Goal: Task Accomplishment & Management: Manage account settings

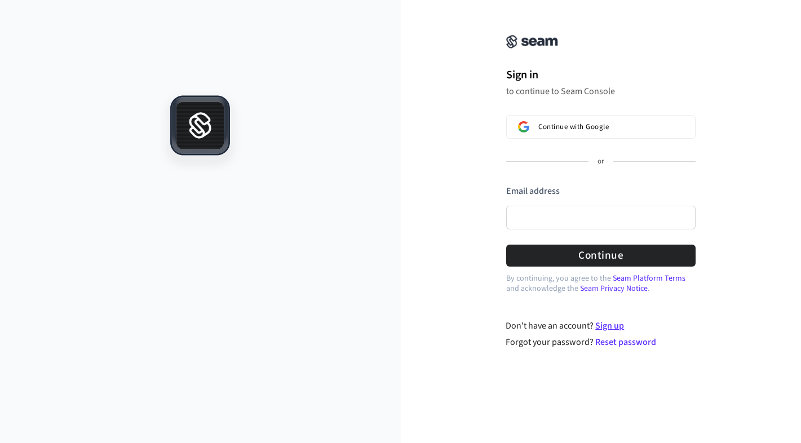
click at [613, 326] on link "Sign up" at bounding box center [609, 326] width 29 height 12
click at [549, 218] on input "Email address" at bounding box center [600, 218] width 189 height 24
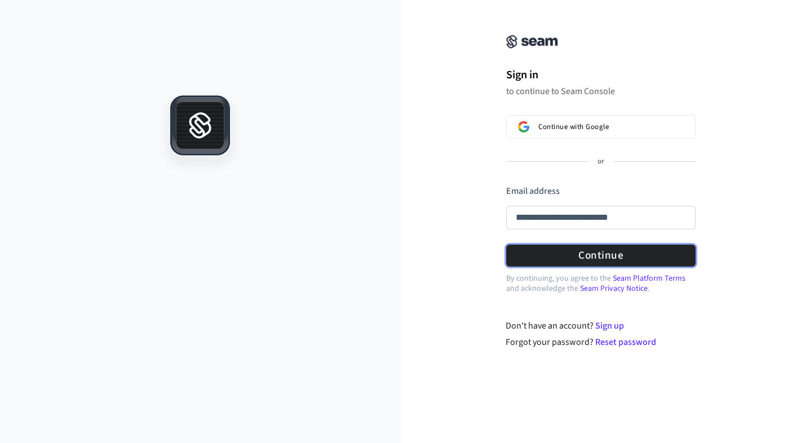
type input "**********"
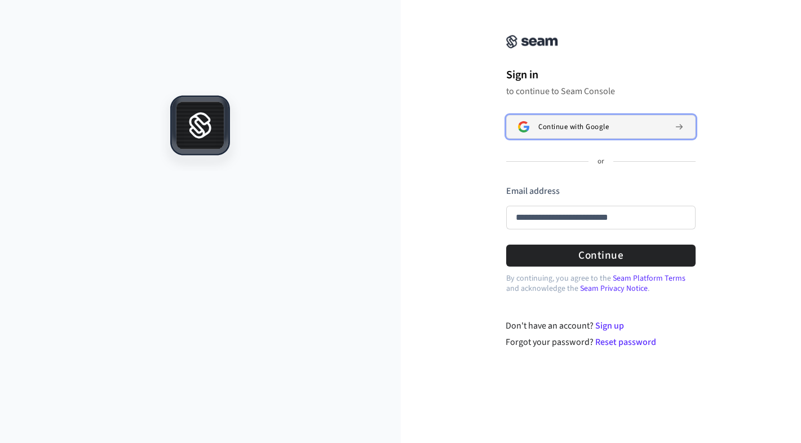
click at [565, 130] on span "Continue with Google" at bounding box center [573, 126] width 70 height 9
type input "**********"
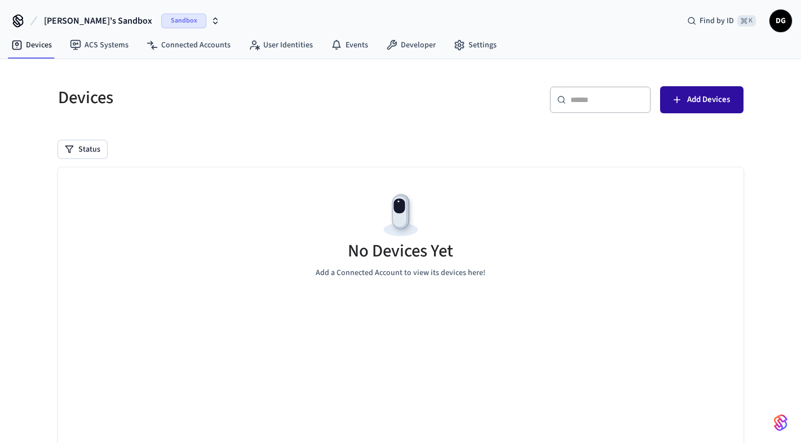
click at [695, 103] on span "Add Devices" at bounding box center [708, 99] width 43 height 15
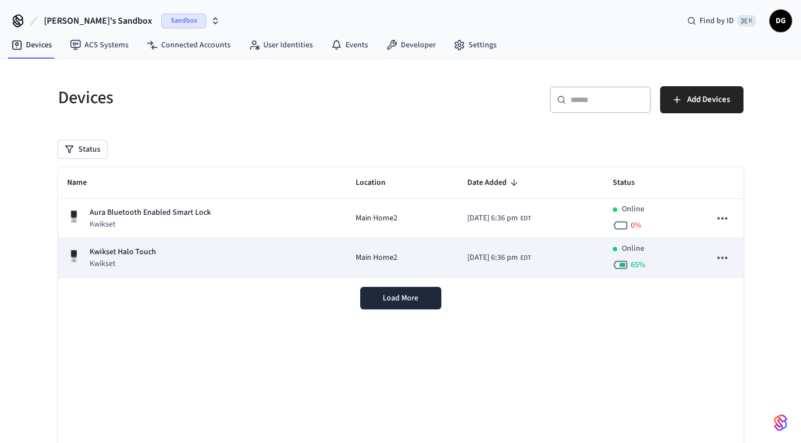
click at [179, 260] on div "Kwikset Halo Touch Kwikset" at bounding box center [202, 257] width 271 height 23
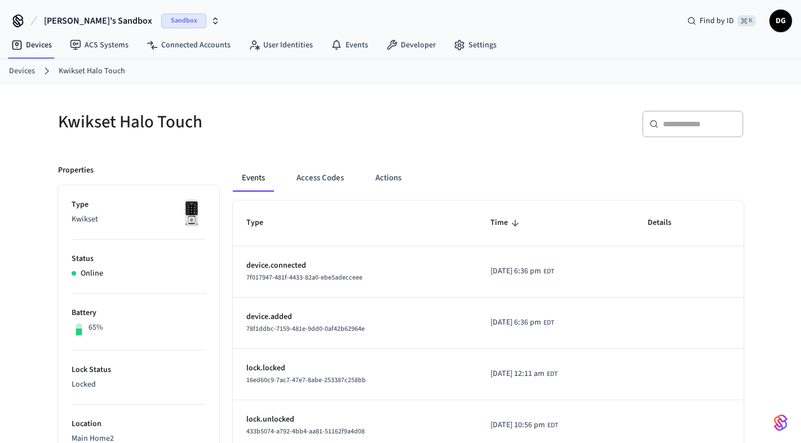
click at [161, 15] on span "Sandbox" at bounding box center [183, 21] width 45 height 15
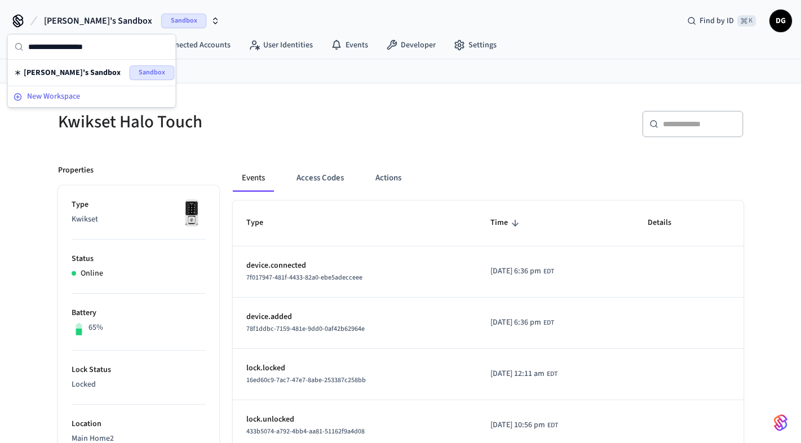
click at [71, 96] on span "New Workspace" at bounding box center [53, 97] width 53 height 12
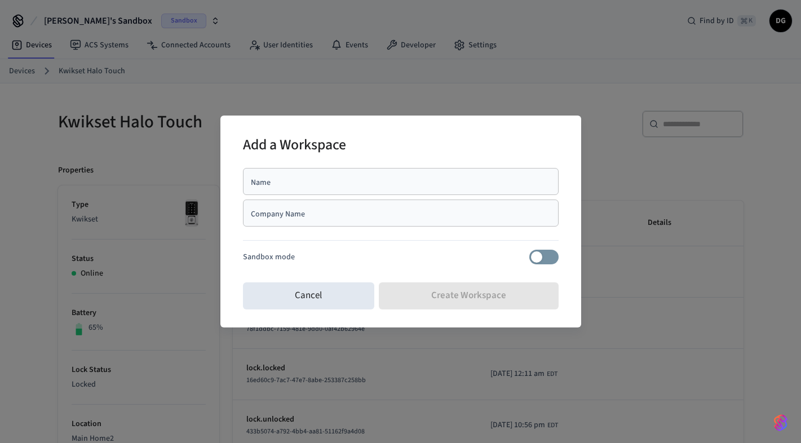
click at [358, 139] on div "Add a Workspace" at bounding box center [401, 146] width 316 height 34
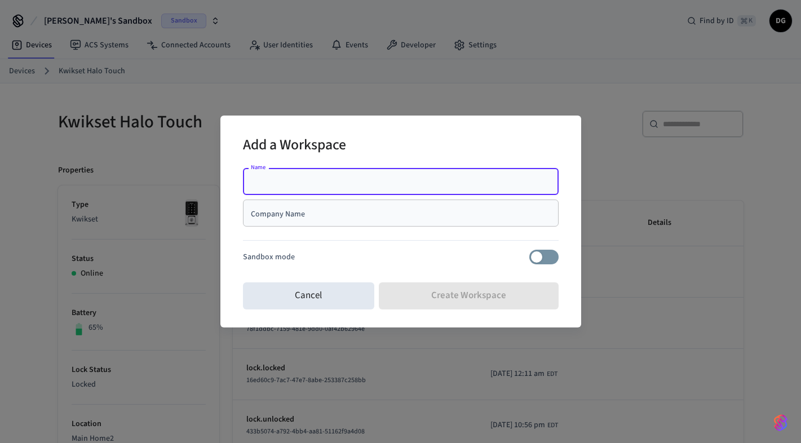
click at [344, 184] on input "Name" at bounding box center [401, 181] width 302 height 11
click at [376, 184] on input "**********" at bounding box center [401, 181] width 302 height 11
type input "*********"
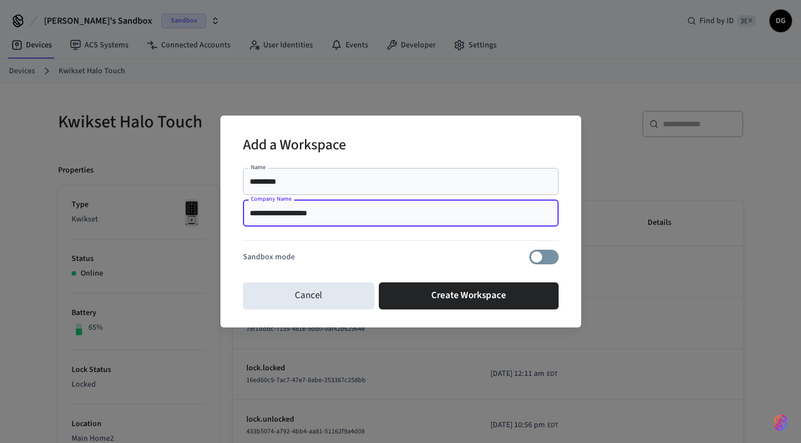
type input "**********"
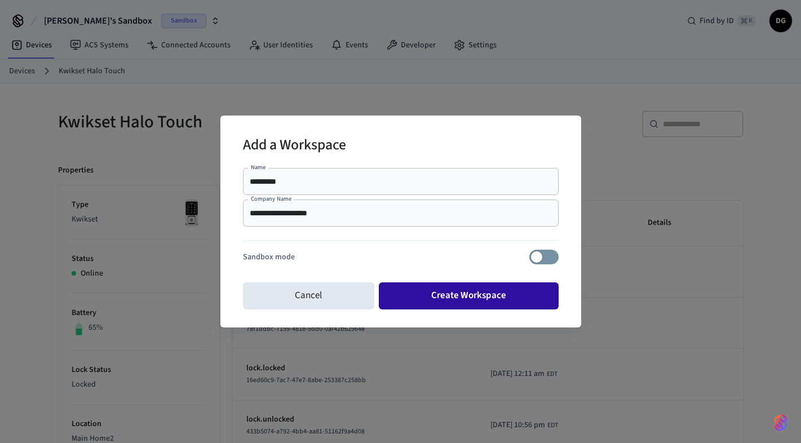
click at [467, 296] on button "Create Workspace" at bounding box center [469, 295] width 180 height 27
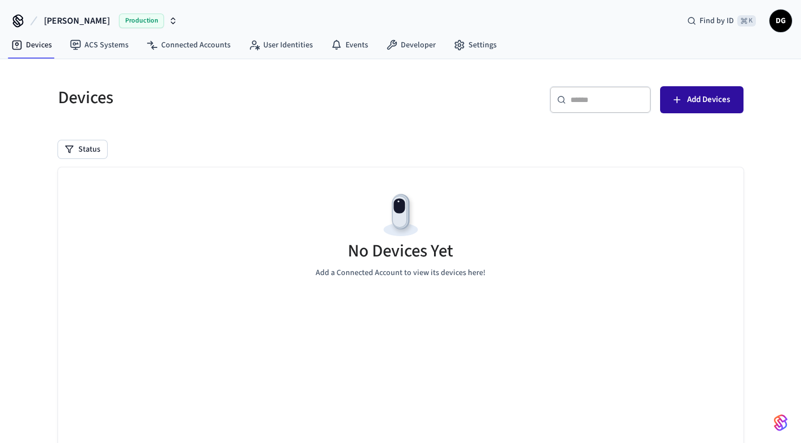
click at [707, 96] on span "Add Devices" at bounding box center [708, 99] width 43 height 15
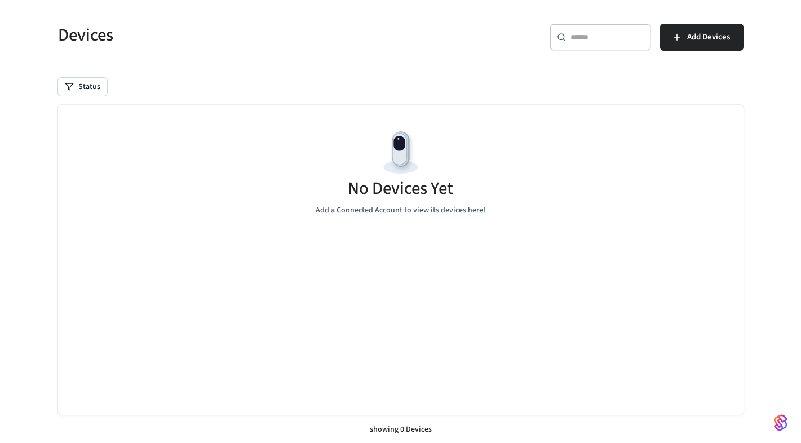
scroll to position [64, 0]
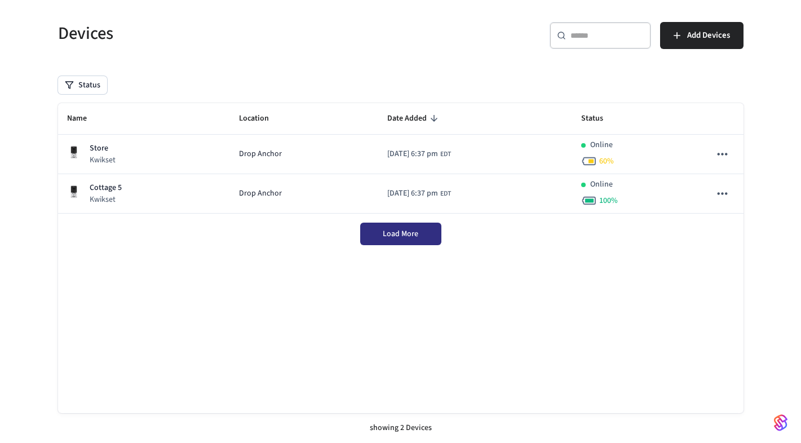
click at [388, 233] on span "Load More" at bounding box center [401, 233] width 36 height 11
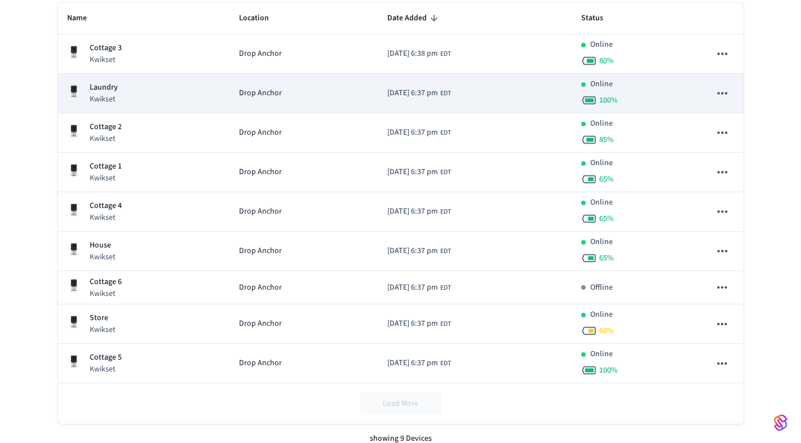
scroll to position [175, 0]
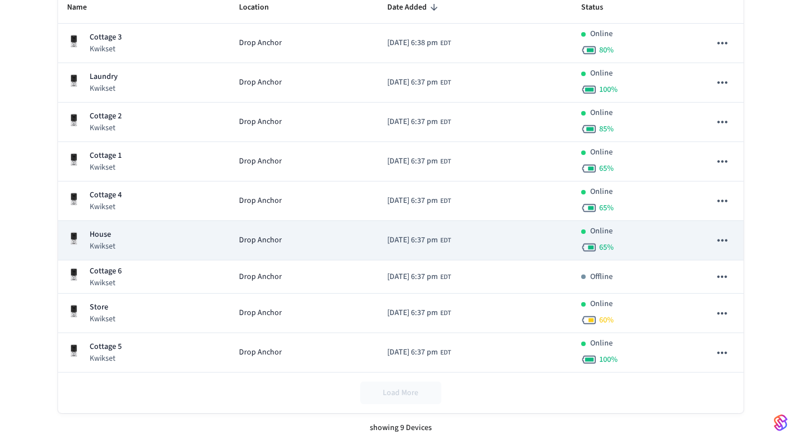
click at [311, 241] on div "Drop Anchor" at bounding box center [304, 240] width 130 height 12
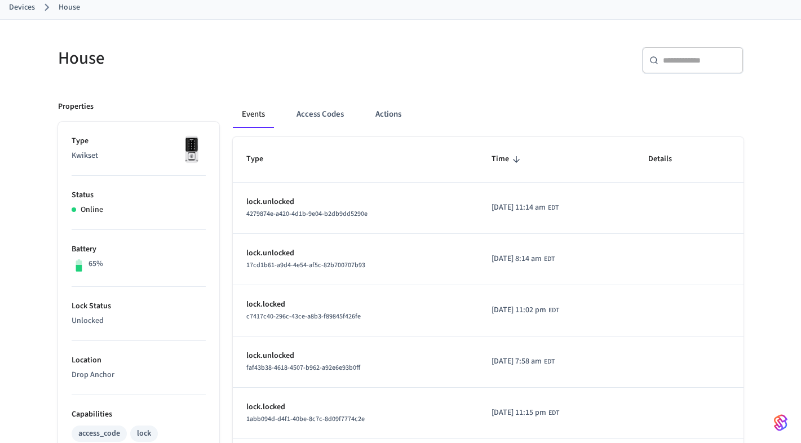
scroll to position [68, 0]
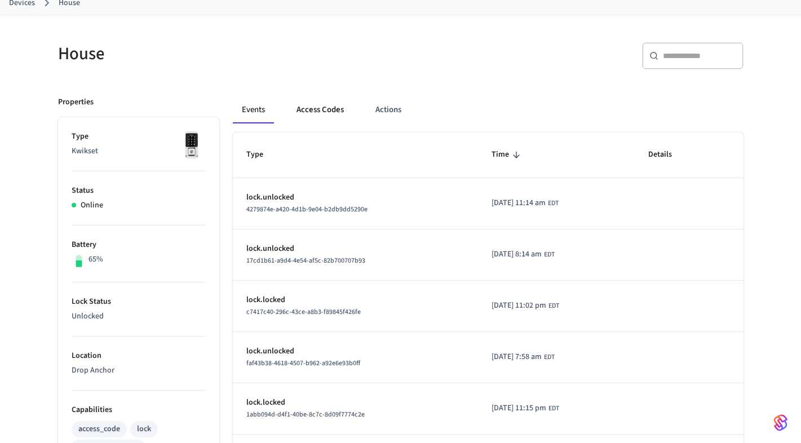
click at [317, 114] on button "Access Codes" at bounding box center [319, 109] width 65 height 27
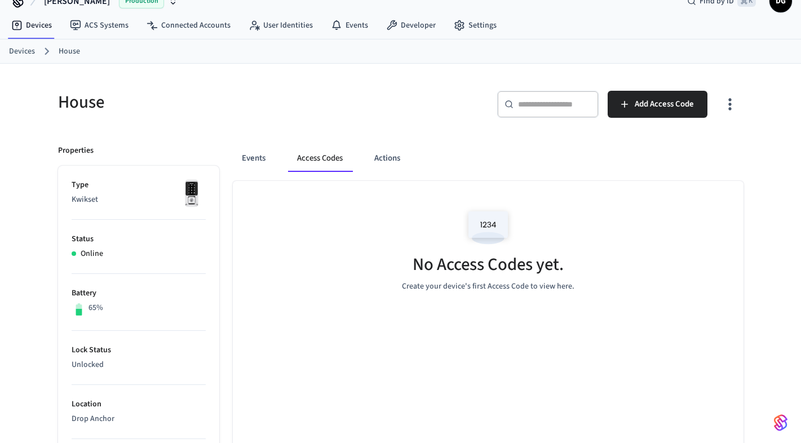
scroll to position [0, 0]
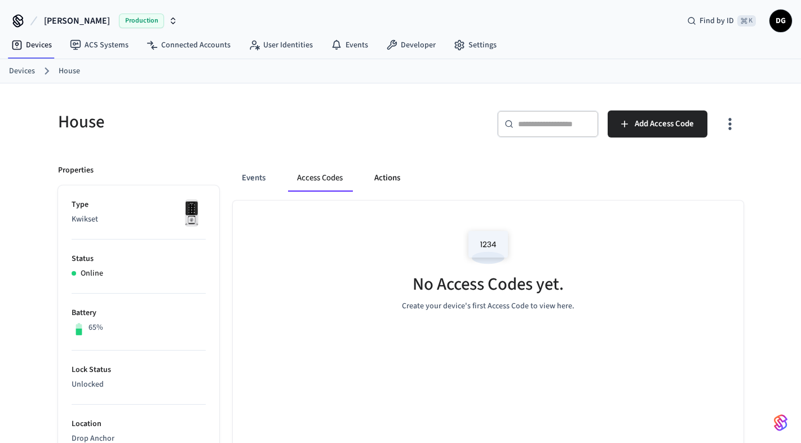
click at [388, 184] on button "Actions" at bounding box center [387, 178] width 44 height 27
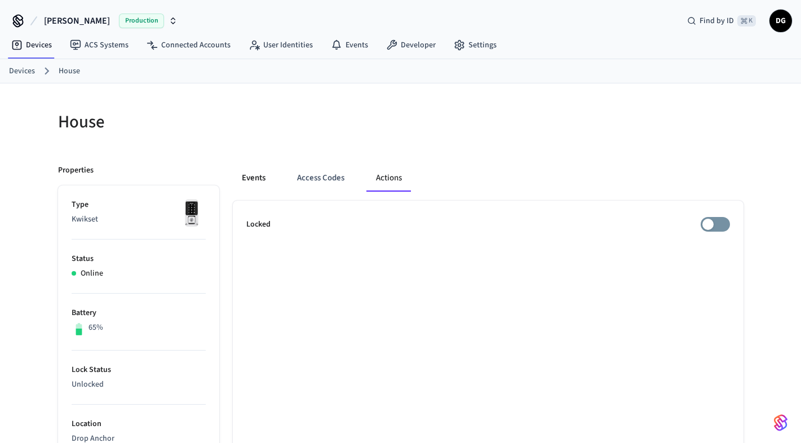
click at [257, 175] on button "Events" at bounding box center [254, 178] width 42 height 27
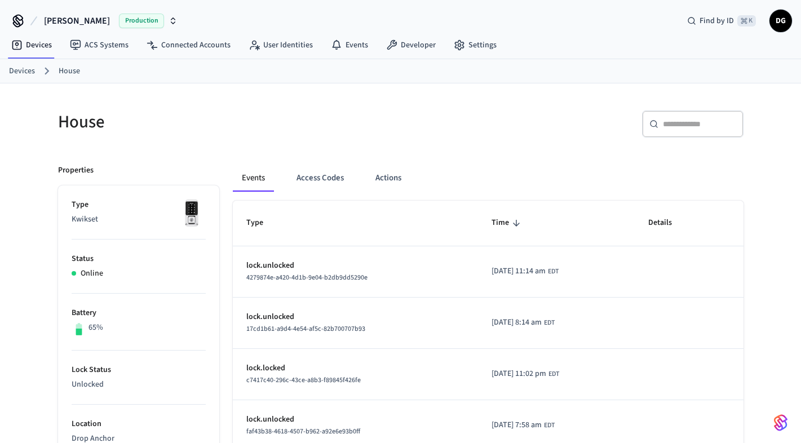
click at [25, 73] on link "Devices" at bounding box center [22, 71] width 26 height 12
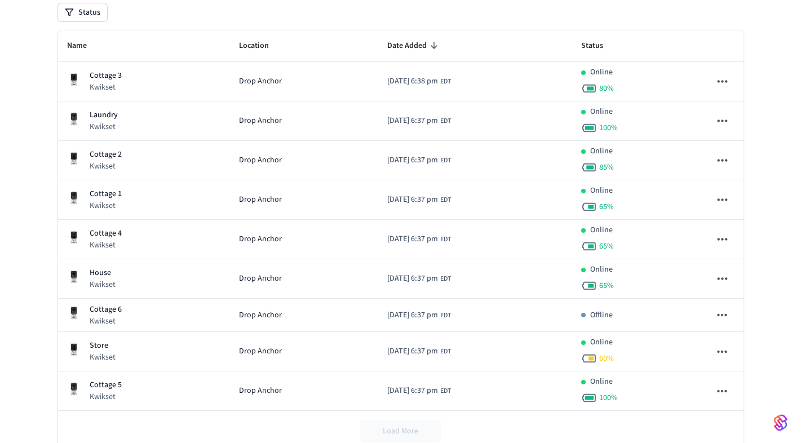
scroll to position [139, 0]
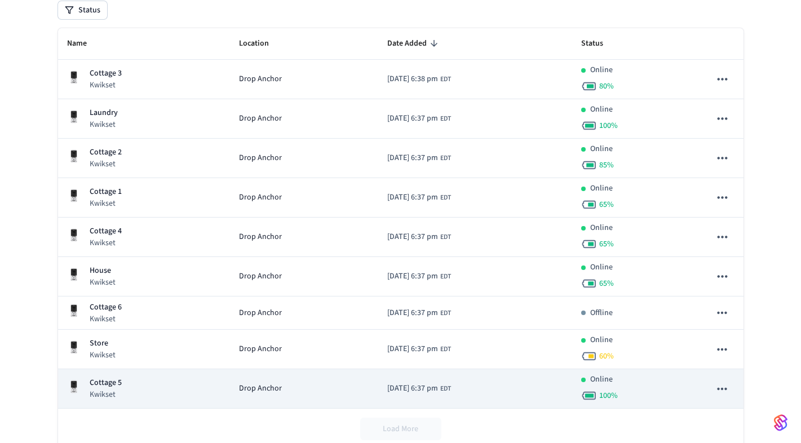
click at [294, 391] on div "Drop Anchor" at bounding box center [304, 389] width 130 height 12
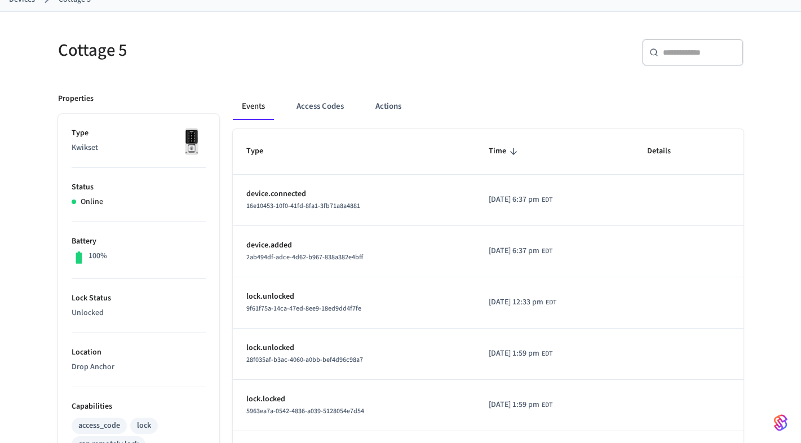
scroll to position [79, 0]
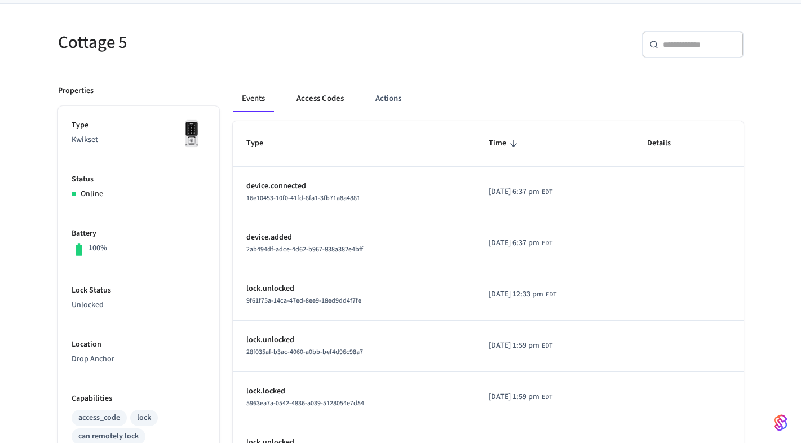
click at [323, 100] on button "Access Codes" at bounding box center [319, 98] width 65 height 27
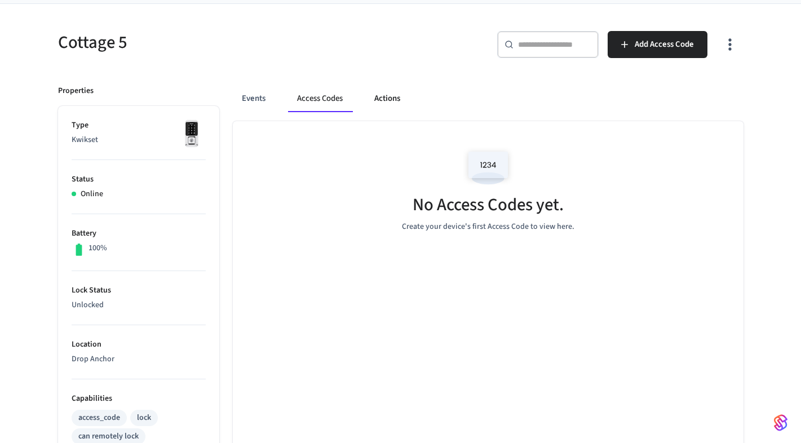
click at [387, 98] on button "Actions" at bounding box center [387, 98] width 44 height 27
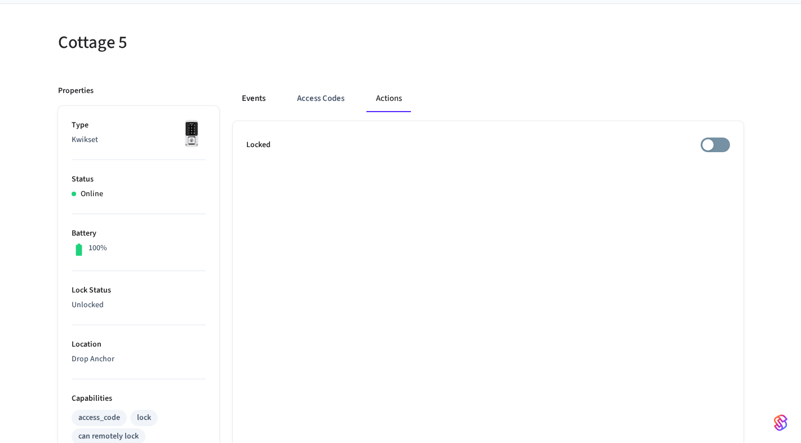
click at [258, 97] on button "Events" at bounding box center [254, 98] width 42 height 27
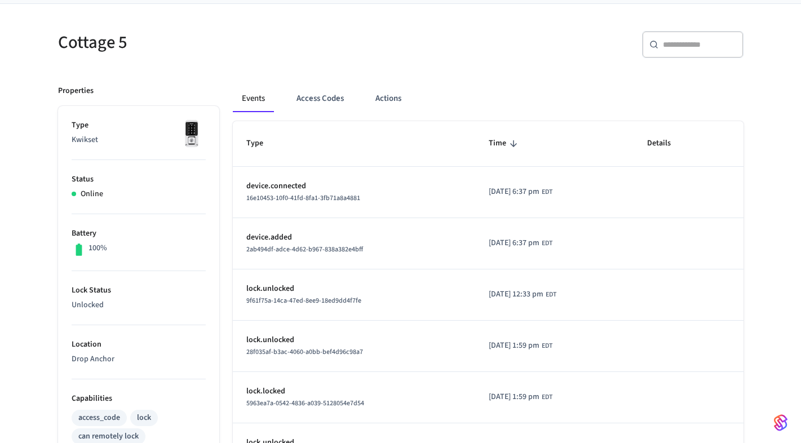
scroll to position [0, 0]
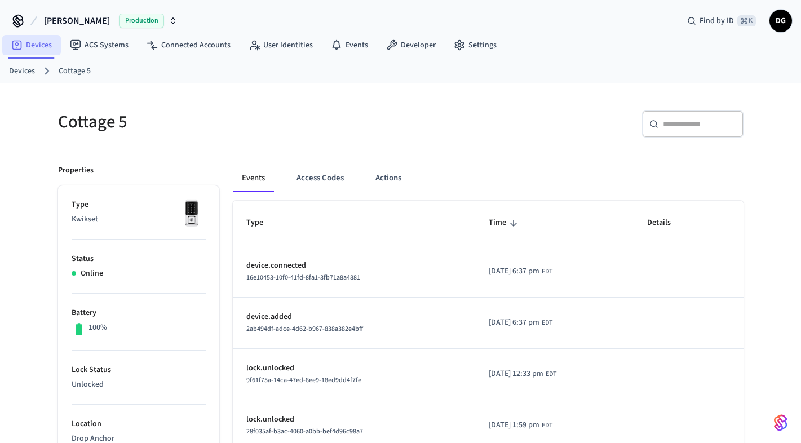
click at [37, 46] on link "Devices" at bounding box center [31, 45] width 59 height 20
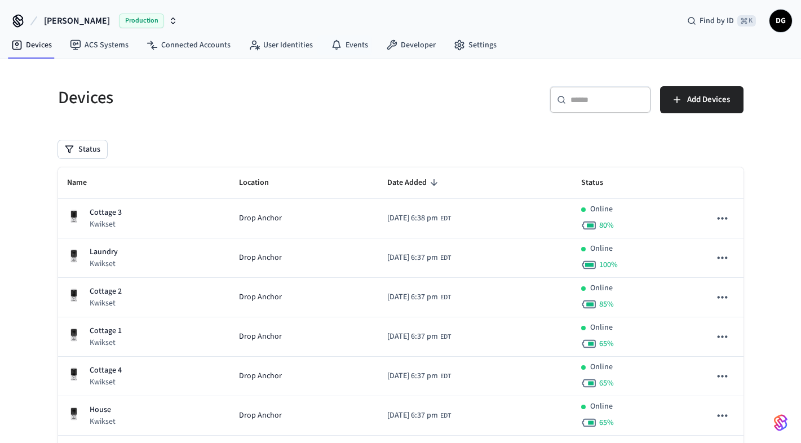
click at [318, 136] on div "Devices ​ ​ Add Devices Status Name Location Date Added Status Cottage 3 Kwikse…" at bounding box center [400, 346] width 703 height 546
